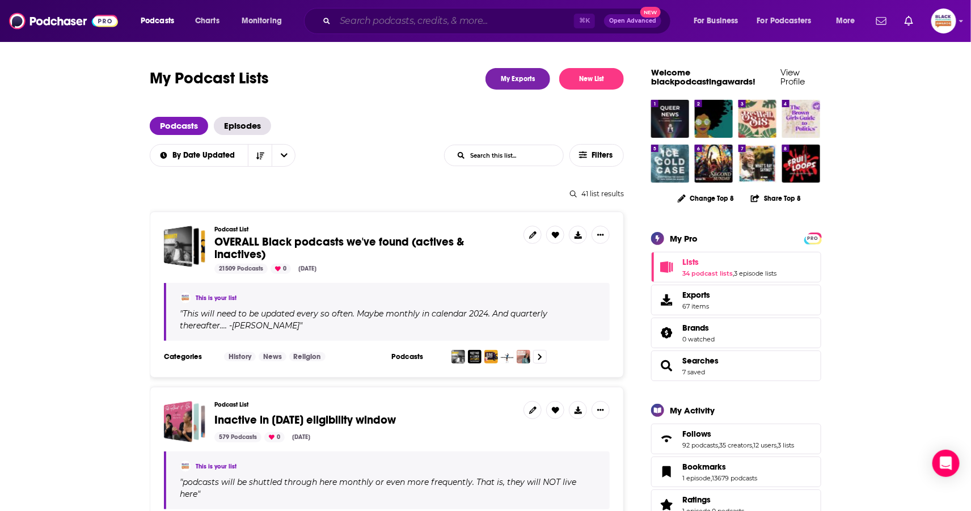
click at [379, 19] on input "Search podcasts, credits, & more..." at bounding box center [454, 21] width 239 height 18
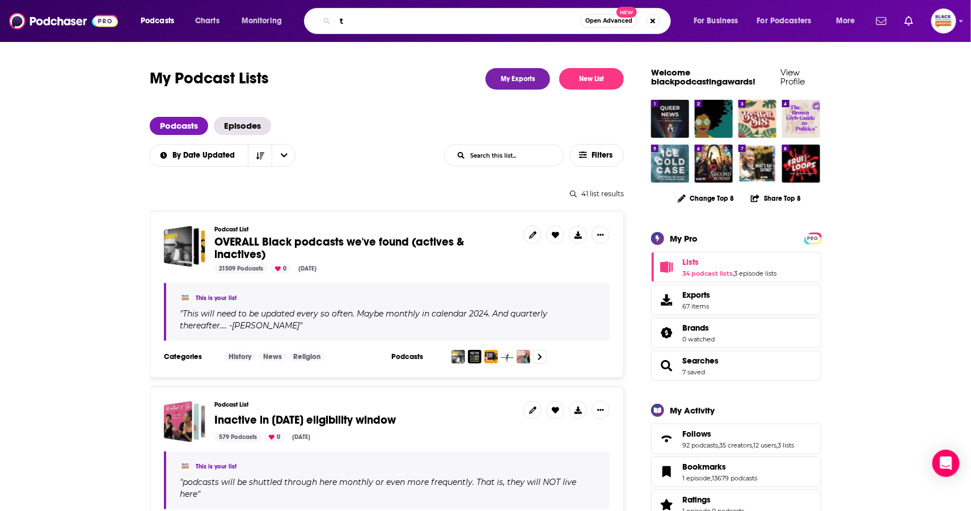
paste input "eaching Hard History"
type input "teaching Hard History"
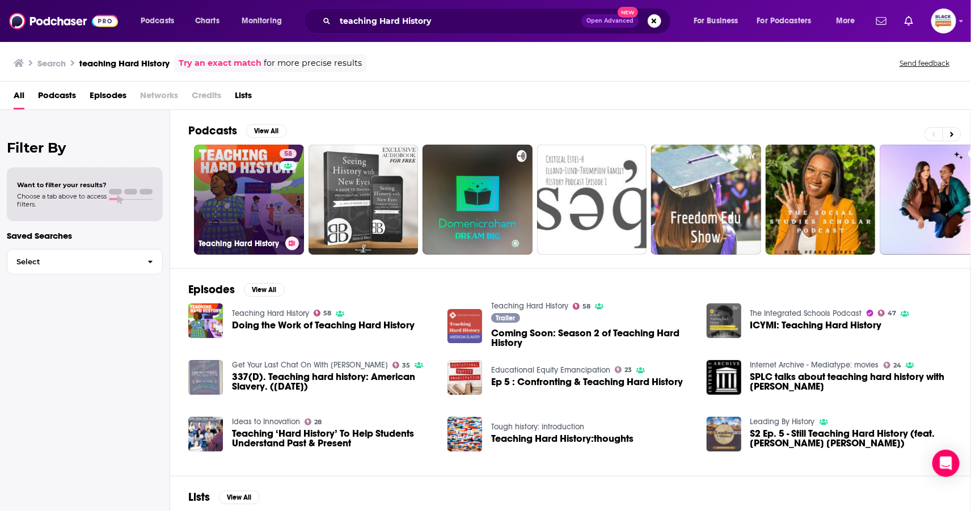
click at [285, 199] on div "58" at bounding box center [290, 192] width 20 height 87
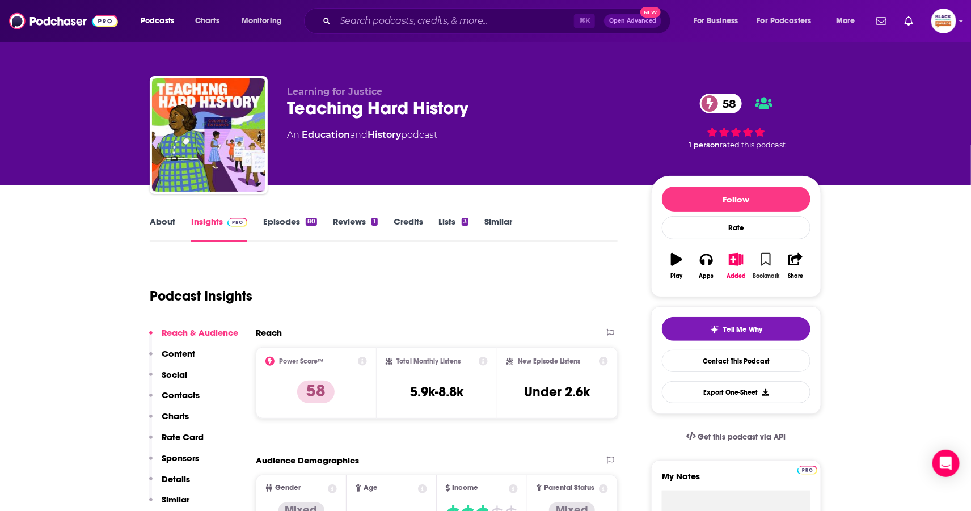
click at [761, 246] on button "Bookmark" at bounding box center [765, 266] width 29 height 41
click at [733, 261] on icon "button" at bounding box center [736, 259] width 14 height 12
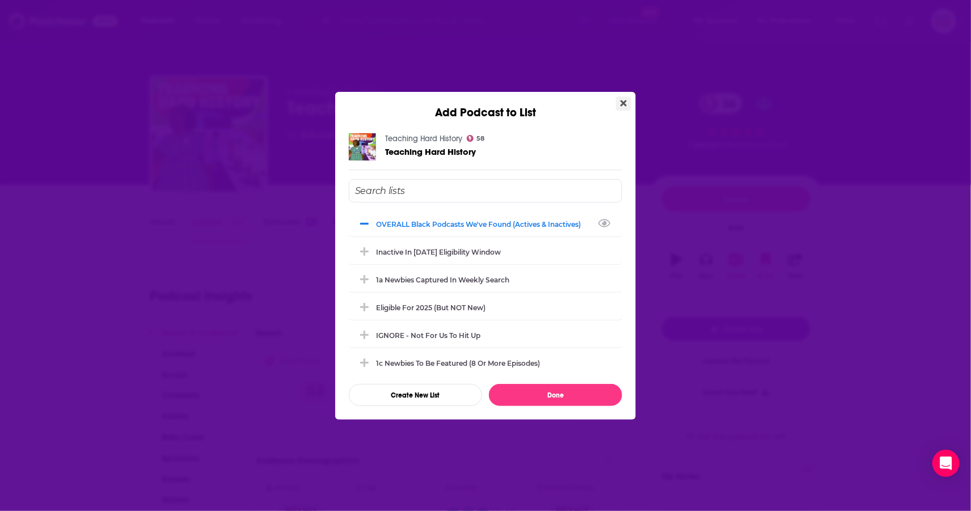
click at [622, 104] on icon "Close" at bounding box center [623, 103] width 6 height 6
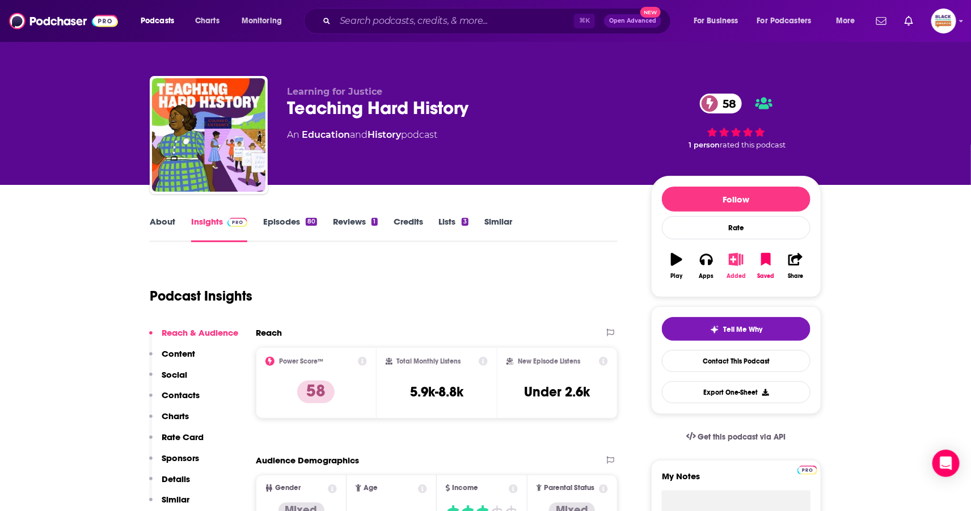
click at [743, 267] on button "Added" at bounding box center [735, 266] width 29 height 41
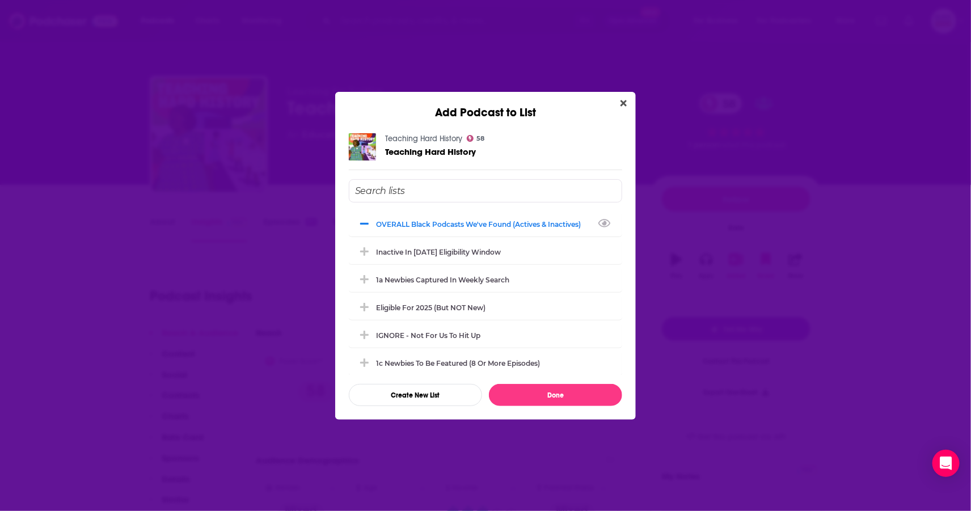
click at [525, 195] on input "Add Podcast To List" at bounding box center [485, 190] width 273 height 23
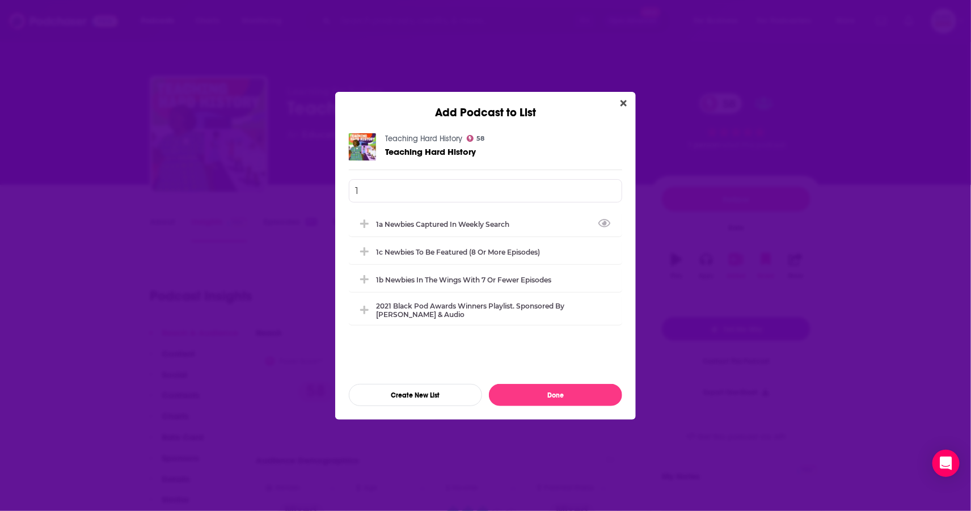
type input "1b"
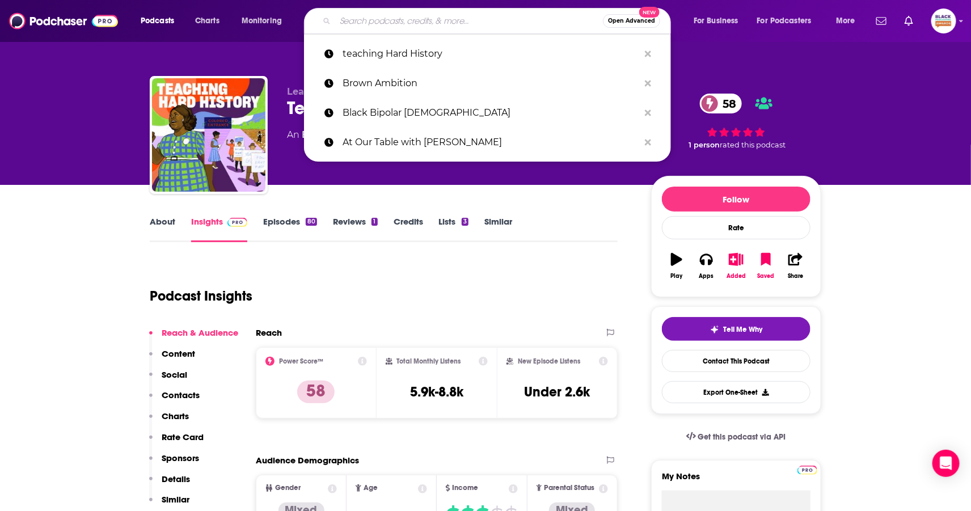
click at [427, 19] on input "Search podcasts, credits, & more..." at bounding box center [469, 21] width 268 height 18
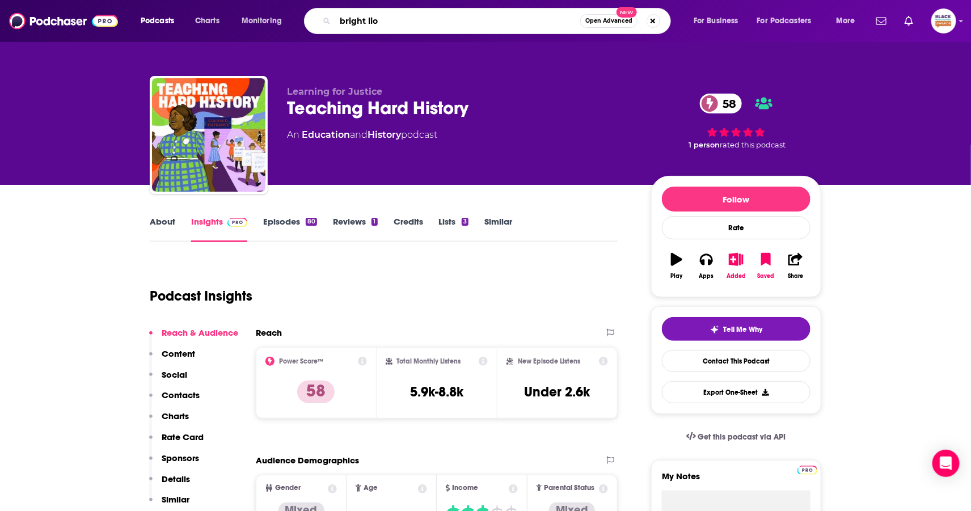
type input "bright lion"
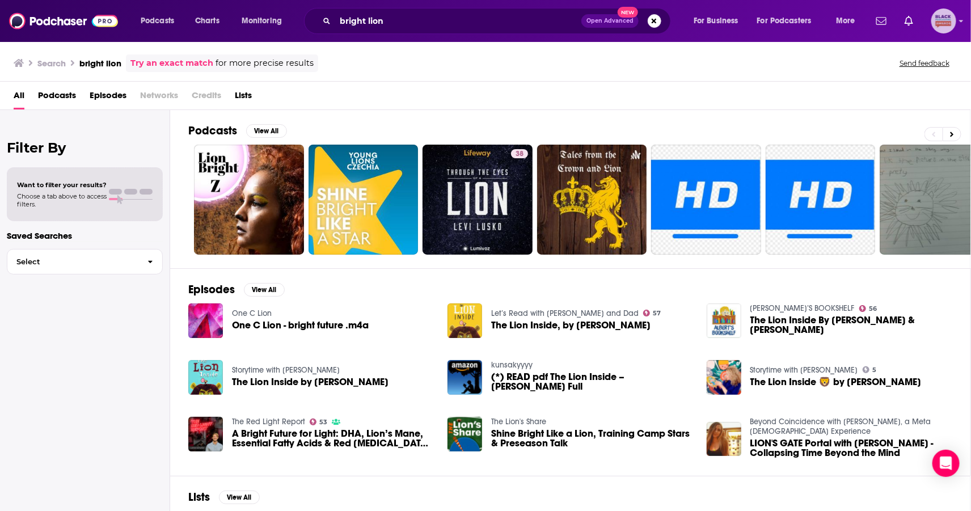
click at [961, 23] on icon "Show profile menu" at bounding box center [961, 21] width 5 height 7
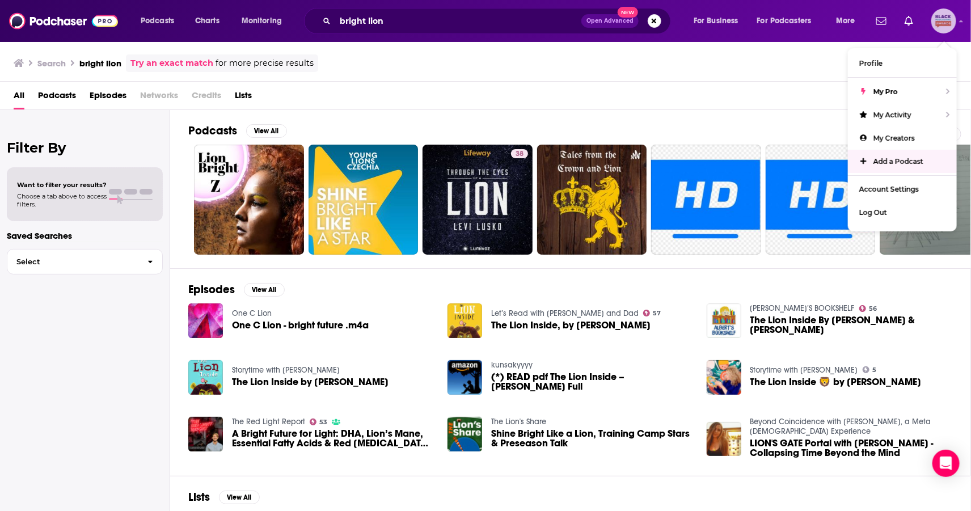
click at [900, 154] on link "Add a Podcast" at bounding box center [902, 161] width 109 height 23
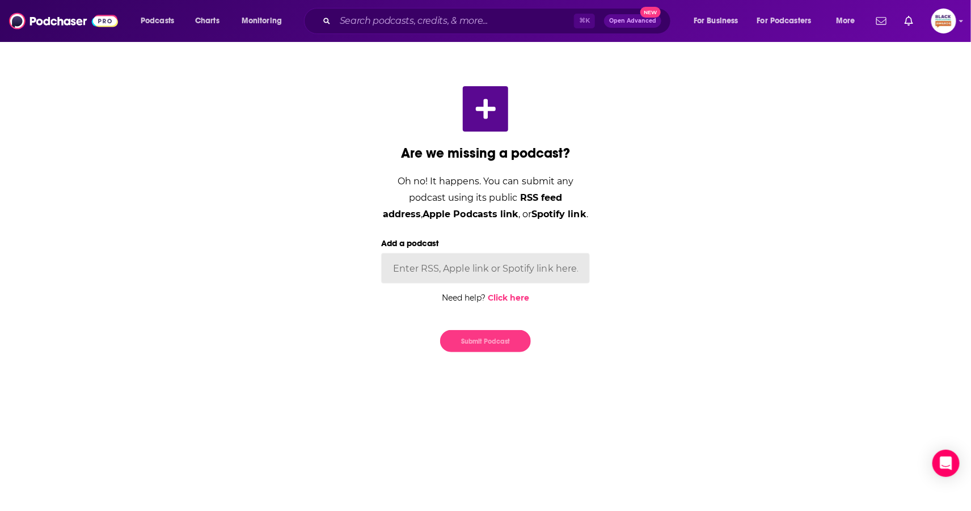
click at [559, 260] on input "Add a podcast" at bounding box center [485, 268] width 209 height 31
paste input "https://podcasts.apple.com/us/podcast/the-bright-lion-podcast/id1827727783"
type input "https://podcasts.apple.com/us/podcast/the-bright-lion-podcast/id1827727783"
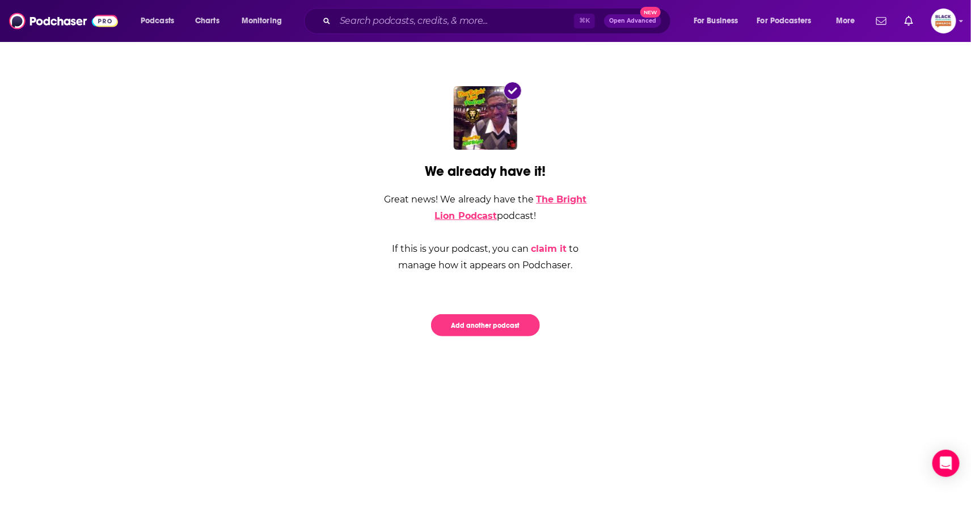
click at [459, 220] on link "The Bright Lion Podcast" at bounding box center [511, 207] width 152 height 27
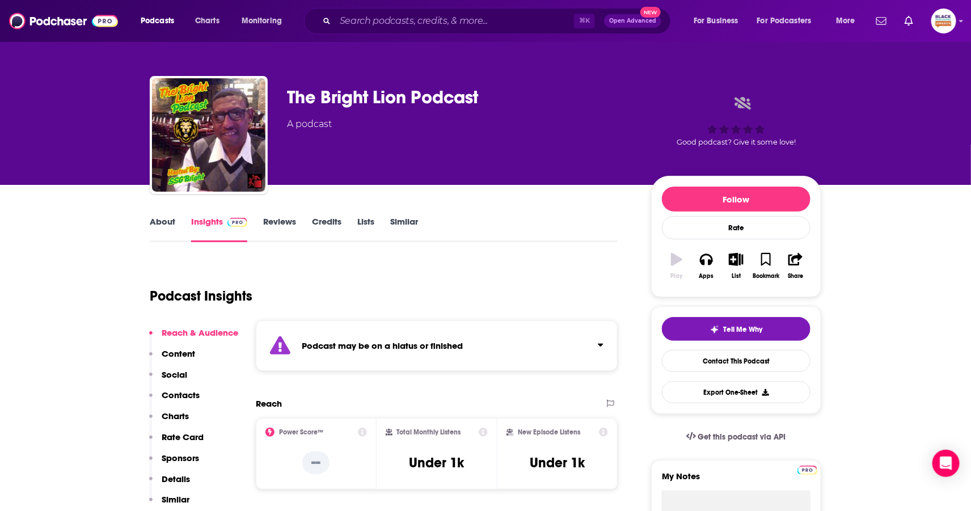
click at [566, 356] on div "Podcast may be on a hiatus or finished" at bounding box center [437, 345] width 362 height 50
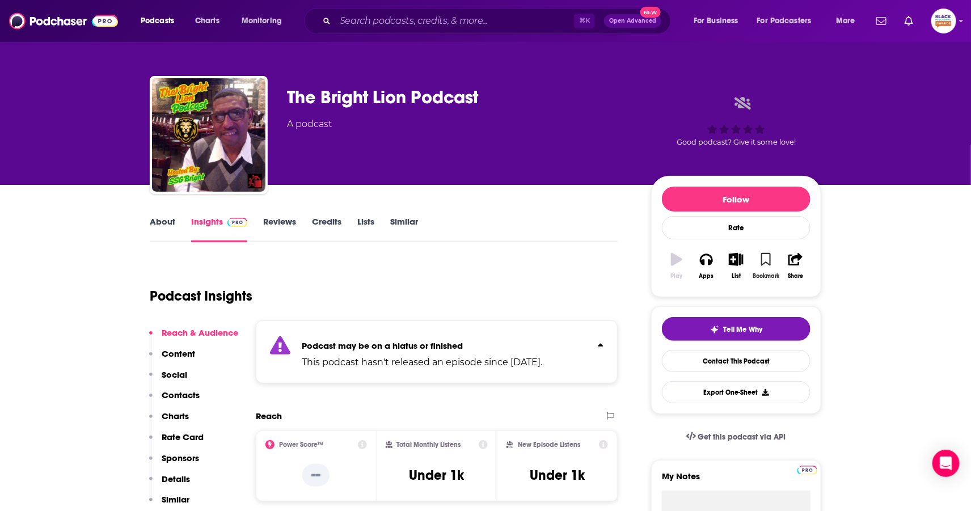
click at [766, 258] on icon "button" at bounding box center [766, 259] width 10 height 12
click at [736, 256] on icon "button" at bounding box center [736, 259] width 14 height 12
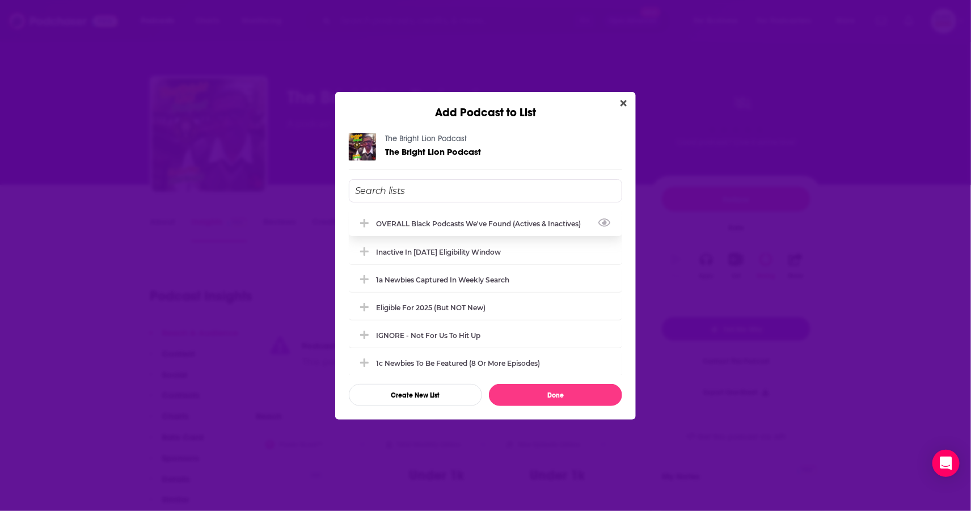
click at [523, 222] on div "OVERALL Black podcasts we've found (actives & inactives)" at bounding box center [482, 223] width 212 height 9
click at [506, 275] on div "1a Newbies captured in weekly search" at bounding box center [446, 279] width 140 height 9
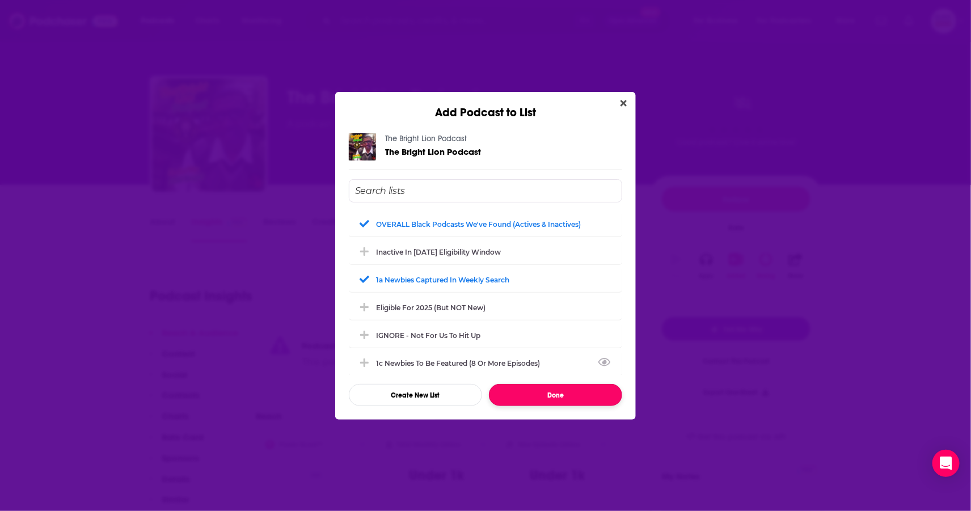
click at [567, 397] on button "Done" at bounding box center [555, 395] width 133 height 22
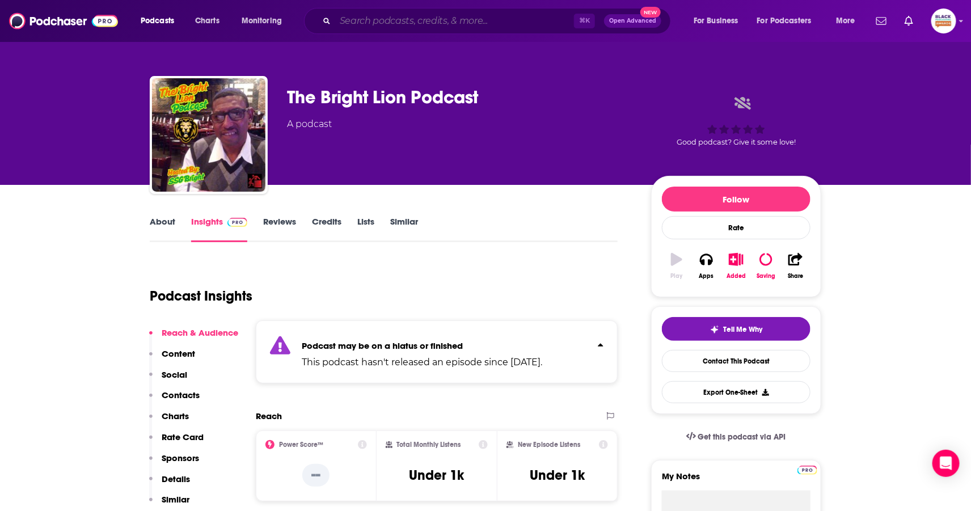
click at [369, 24] on input "Search podcasts, credits, & more..." at bounding box center [454, 21] width 239 height 18
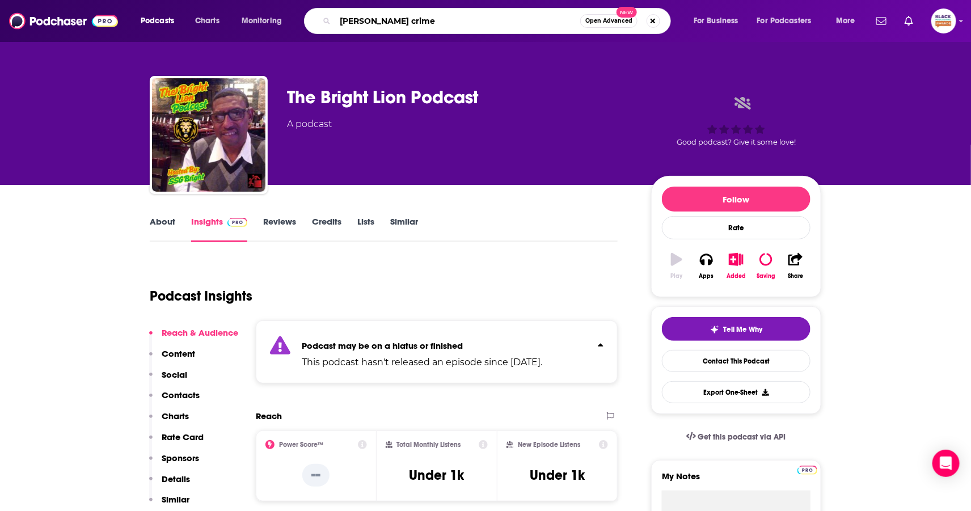
type input "petty crimes"
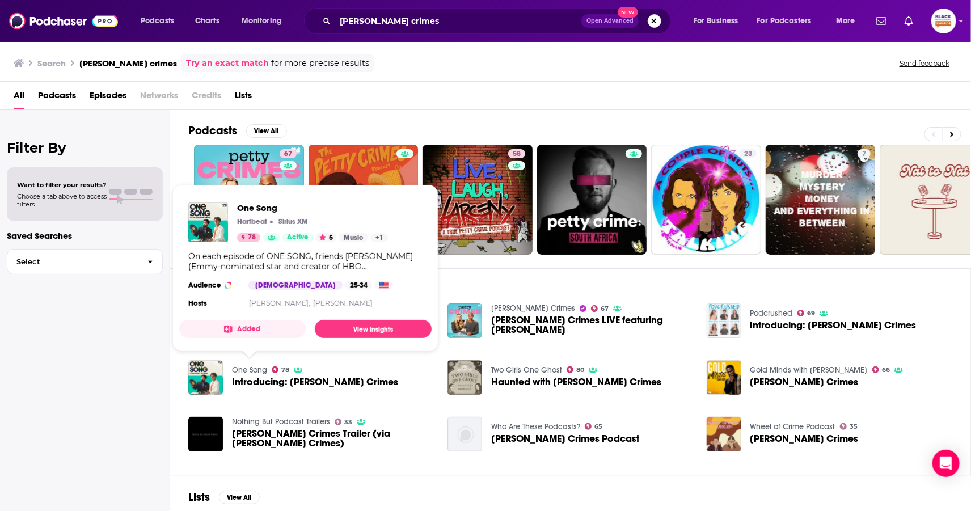
click at [255, 365] on link "One Song" at bounding box center [249, 370] width 35 height 10
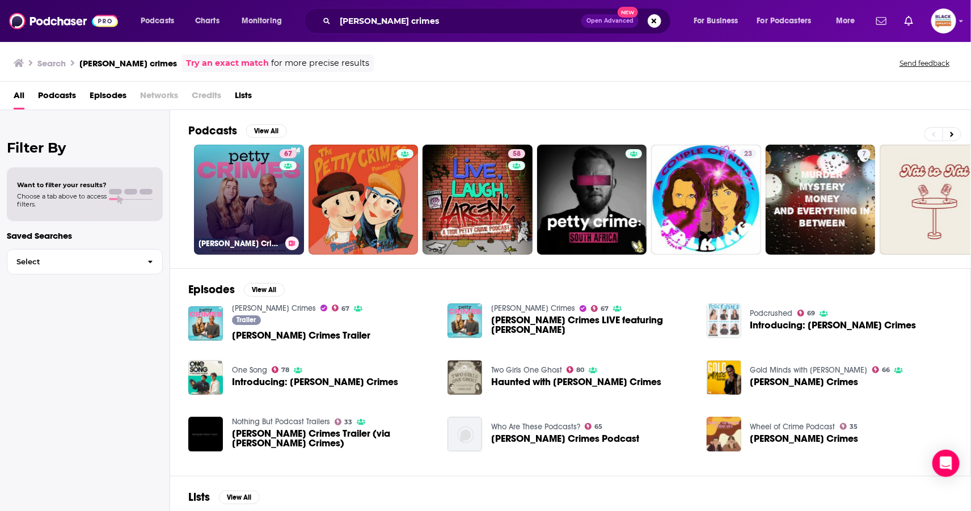
click at [258, 242] on h3 "Petty Crimes" at bounding box center [240, 244] width 82 height 10
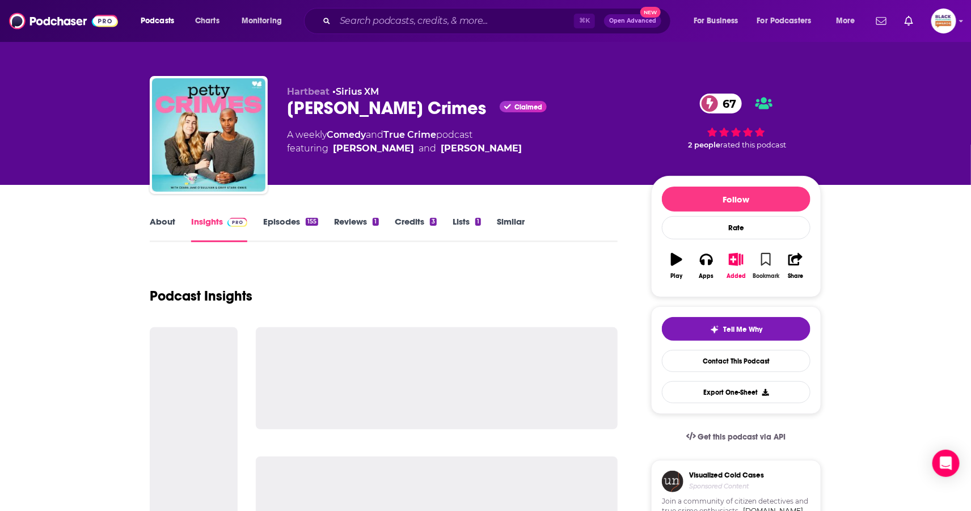
click at [766, 257] on icon "button" at bounding box center [766, 259] width 10 height 12
click at [732, 259] on icon "button" at bounding box center [736, 259] width 14 height 12
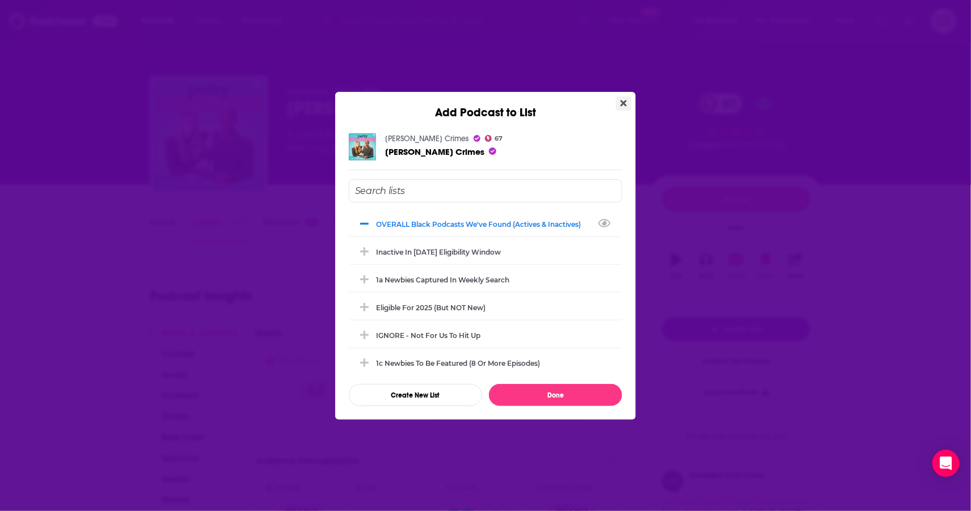
click at [624, 104] on icon "Close" at bounding box center [623, 103] width 6 height 6
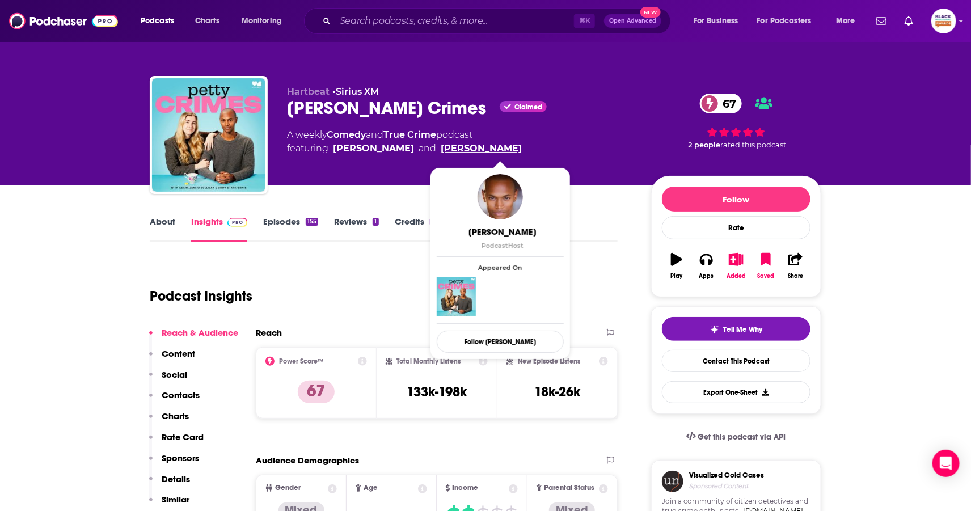
click at [504, 150] on link "Griff Stark-Ennis" at bounding box center [481, 149] width 81 height 14
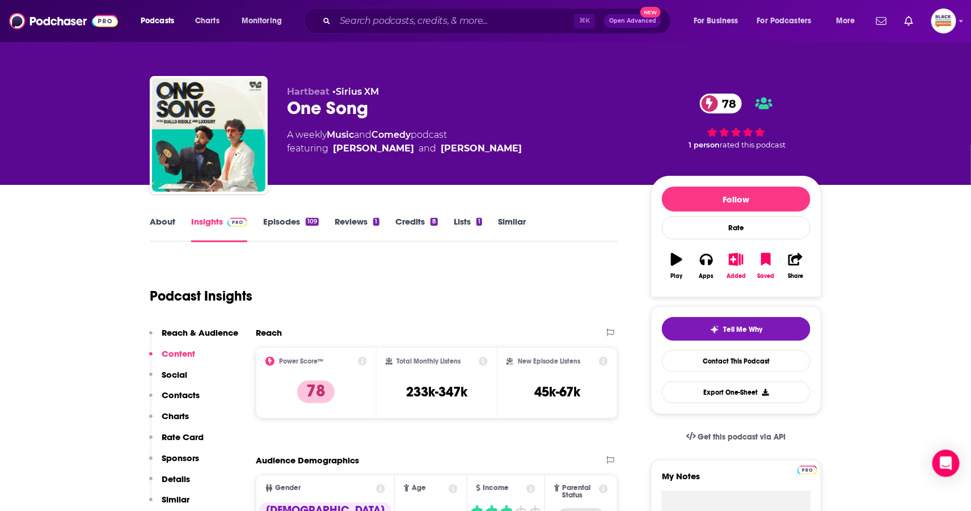
click at [311, 229] on link "Episodes 109" at bounding box center [291, 229] width 56 height 26
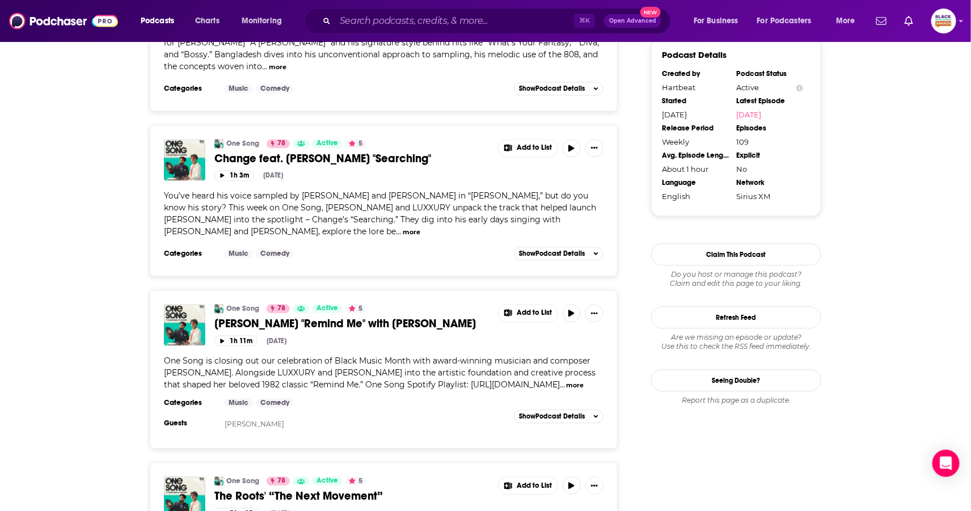
scroll to position [1021, 0]
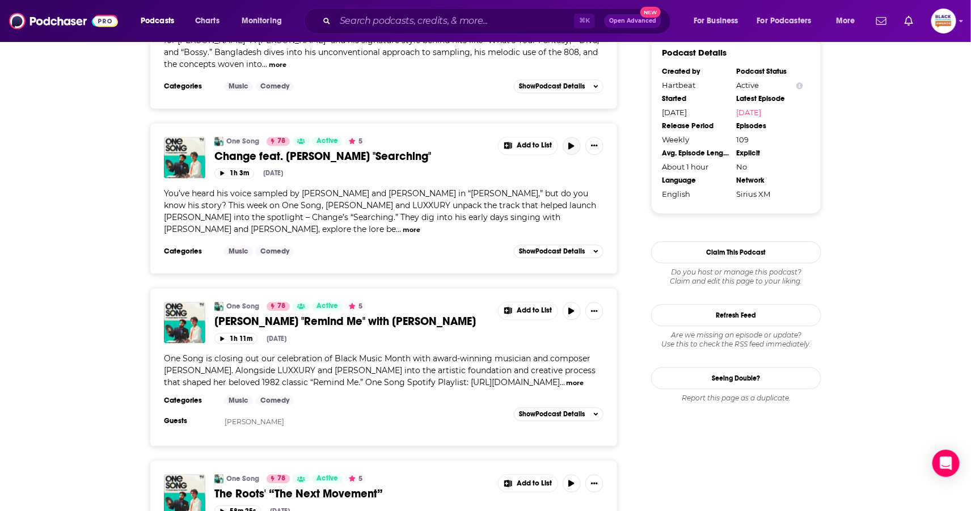
click at [571, 142] on icon "button" at bounding box center [572, 145] width 6 height 7
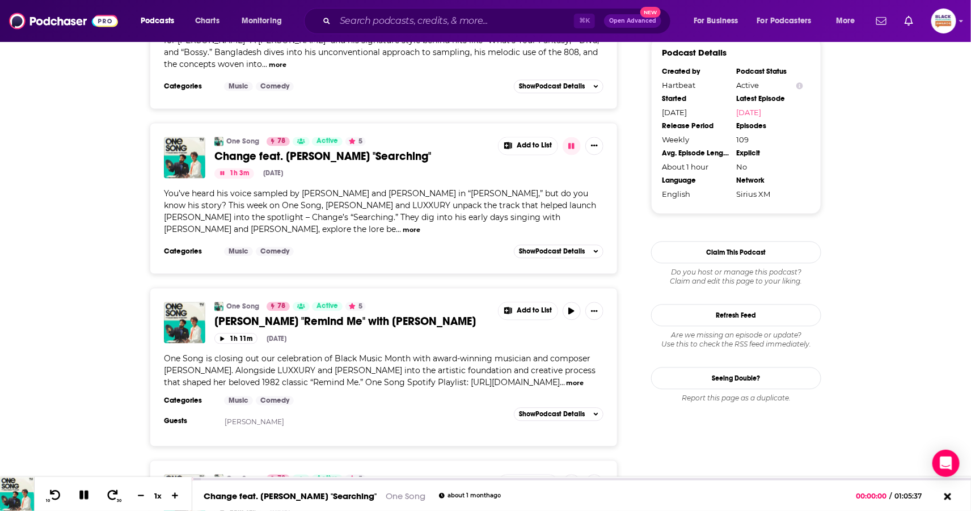
click at [574, 142] on icon "button" at bounding box center [572, 145] width 6 height 6
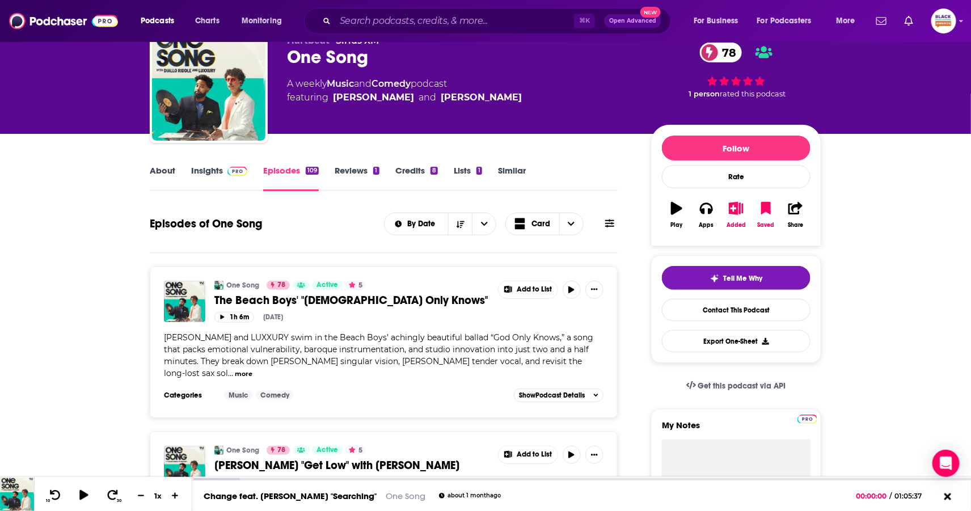
scroll to position [0, 0]
